Goal: Check status: Check status

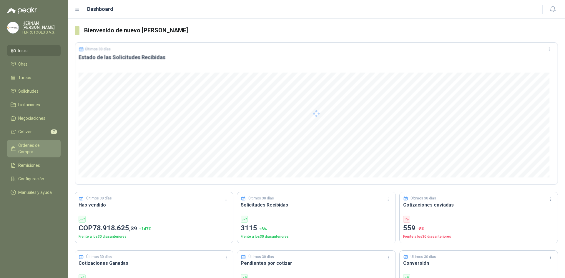
click at [49, 146] on span "Órdenes de Compra" at bounding box center [36, 148] width 37 height 13
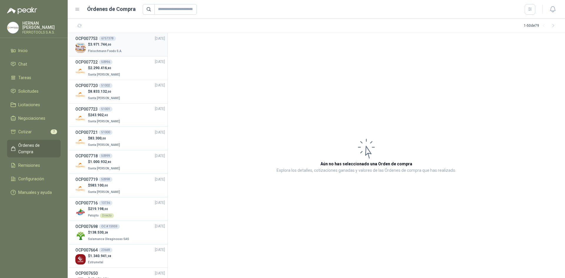
click at [121, 48] on div "$ 3.971.744 ,00 [PERSON_NAME] Foods S.A." at bounding box center [120, 48] width 90 height 12
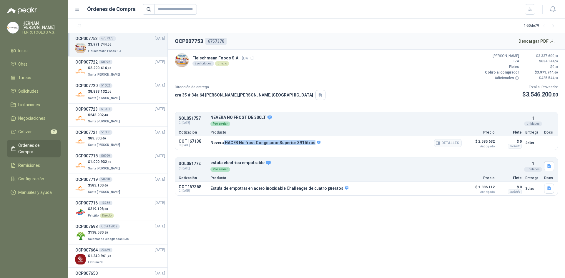
drag, startPoint x: 223, startPoint y: 141, endPoint x: 319, endPoint y: 140, distance: 96.2
click at [319, 140] on div "Nevera HACEB No frost Congelador Superior 391 litros Detalles" at bounding box center [335, 143] width 251 height 10
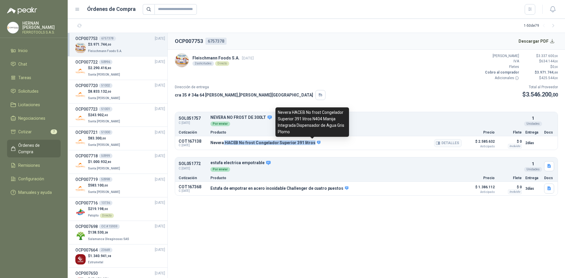
copy p "HACEB No frost Congelador Superior 391 litros"
